Goal: Task Accomplishment & Management: Use online tool/utility

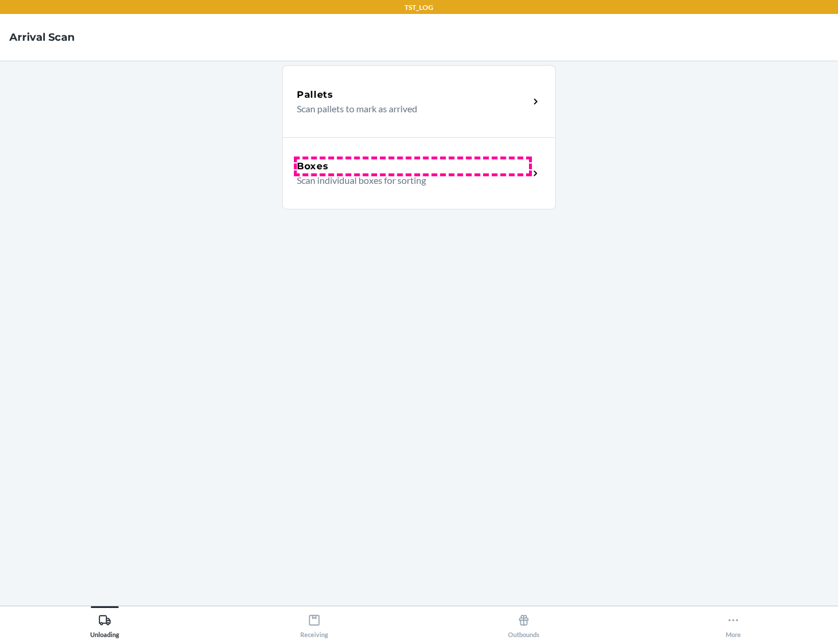
click at [413, 167] on div "Boxes" at bounding box center [413, 167] width 232 height 14
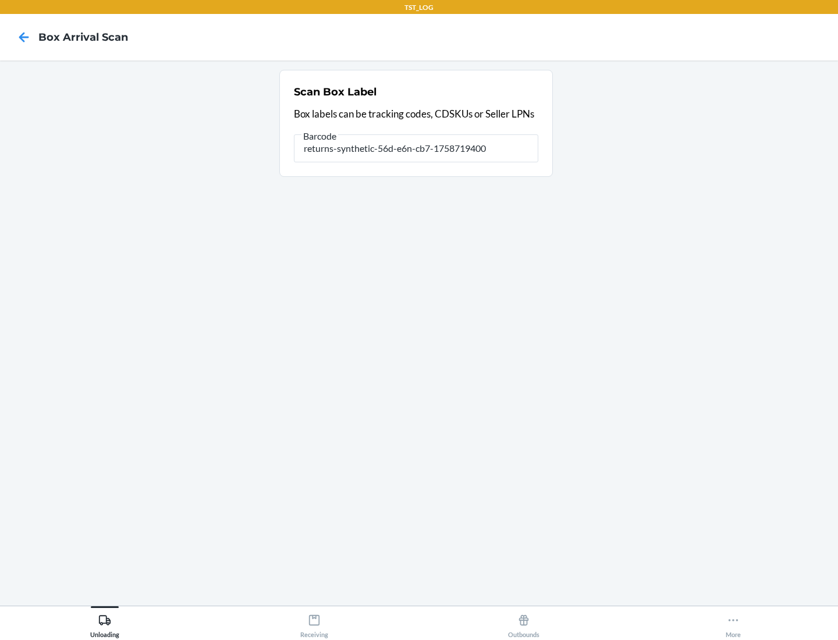
type input "returns-synthetic-56d-e6n-cb7-1758719400"
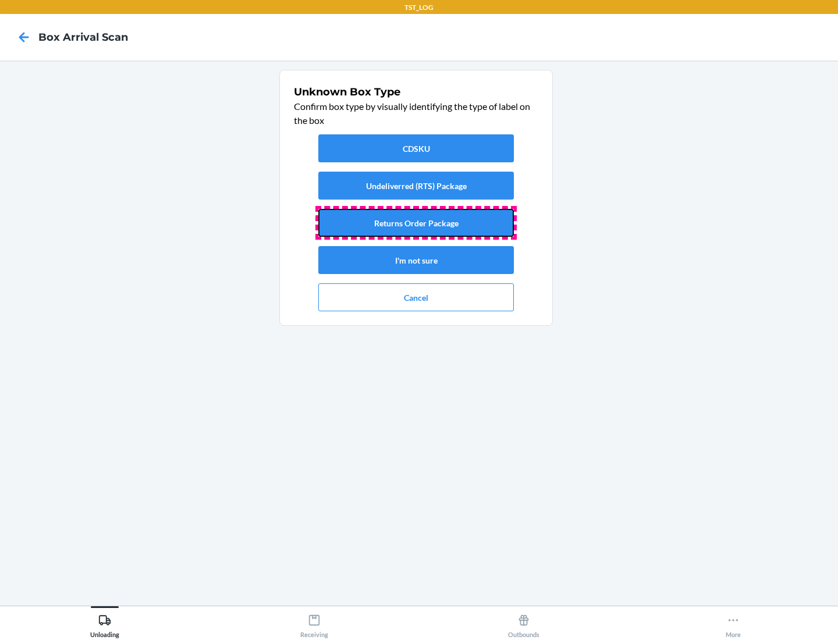
click at [416, 223] on button "Returns Order Package" at bounding box center [416, 223] width 196 height 28
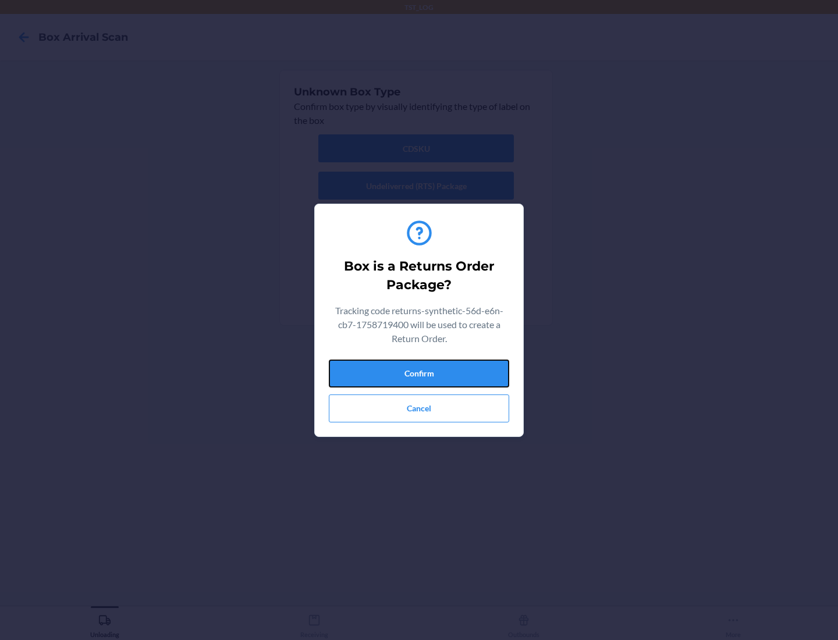
click at [419, 373] on button "Confirm" at bounding box center [419, 374] width 180 height 28
